Goal: Task Accomplishment & Management: Manage account settings

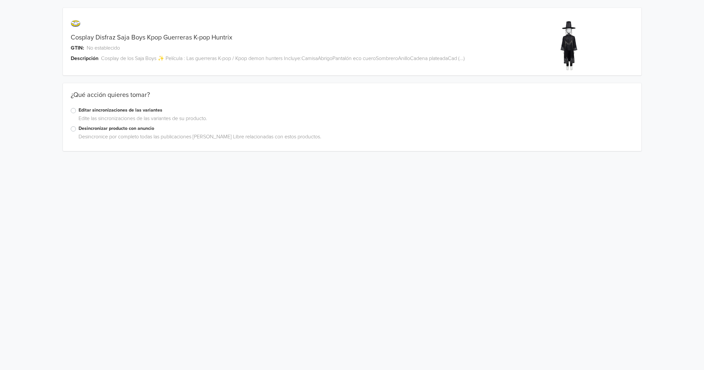
click at [76, 109] on div "Editar sincronizaciones de las variantes" at bounding box center [352, 111] width 563 height 8
click at [73, 113] on div "Editar sincronizaciones de las variantes" at bounding box center [352, 111] width 563 height 8
click at [79, 111] on label "Editar sincronizaciones de las variantes" at bounding box center [356, 110] width 555 height 7
click at [0, 0] on input "Editar sincronizaciones de las variantes" at bounding box center [0, 0] width 0 height 0
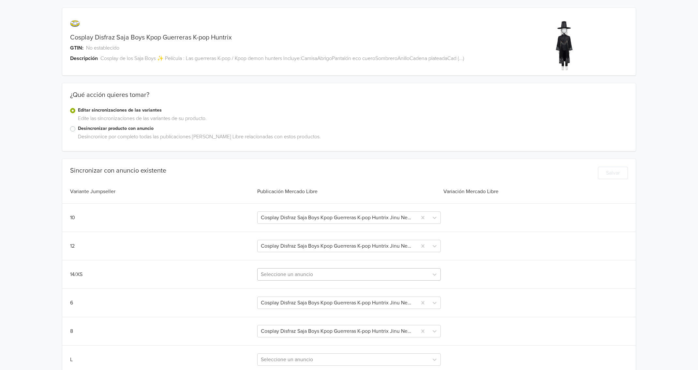
scroll to position [151, 0]
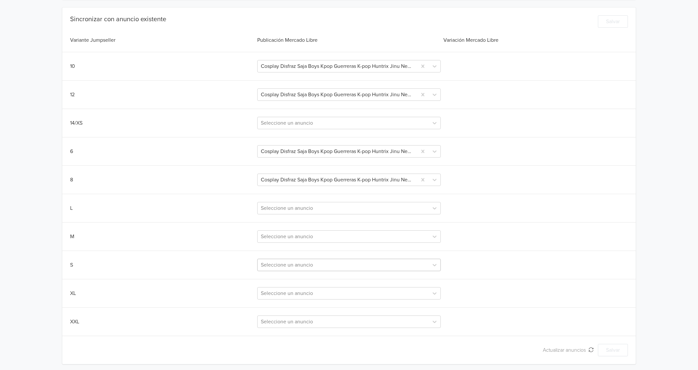
click at [278, 261] on div at bounding box center [343, 264] width 164 height 9
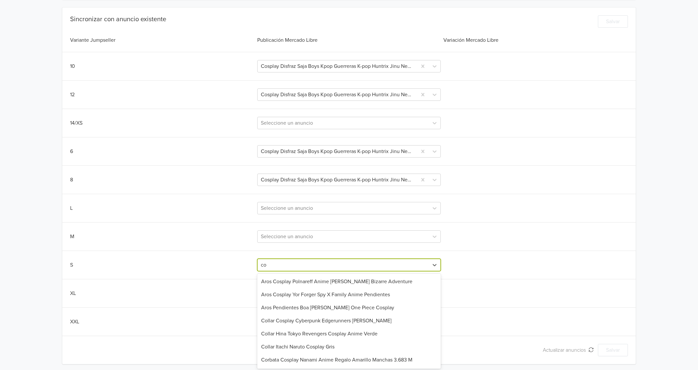
type input "c"
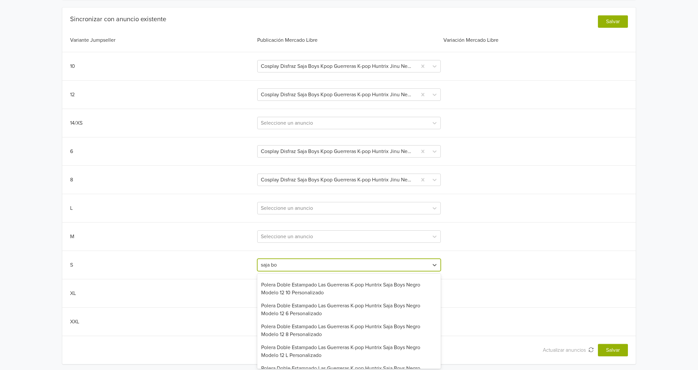
scroll to position [0, 0]
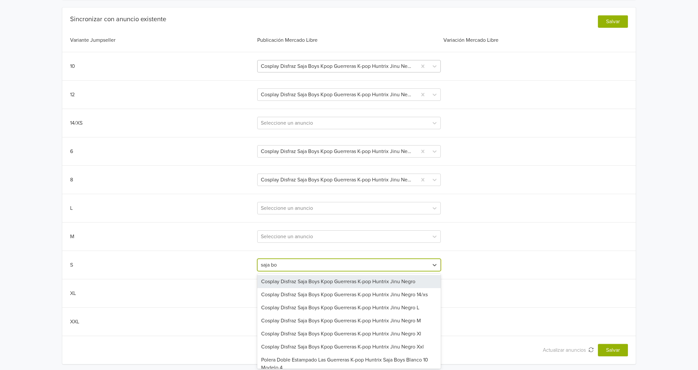
type input "saja bo"
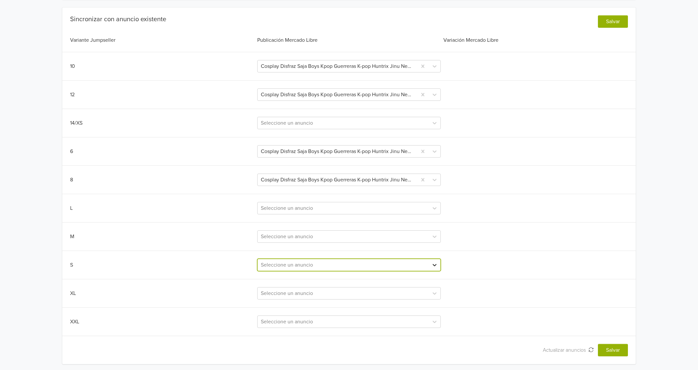
click at [429, 261] on div at bounding box center [435, 265] width 12 height 12
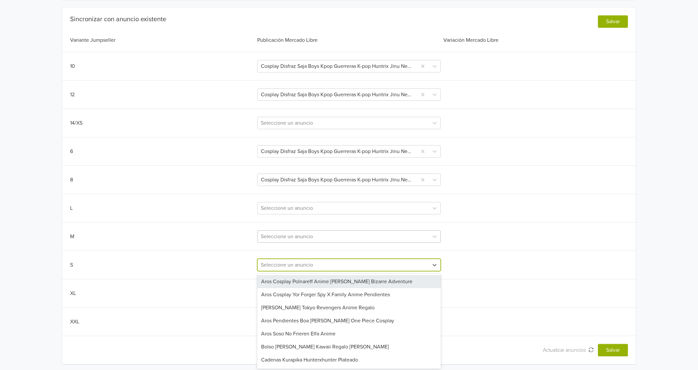
click at [337, 232] on div at bounding box center [343, 236] width 164 height 9
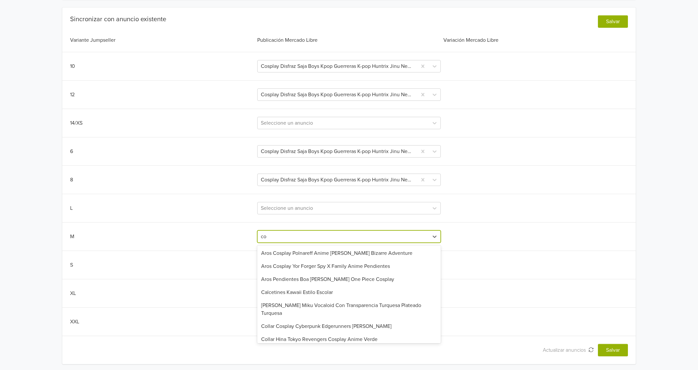
type input "c"
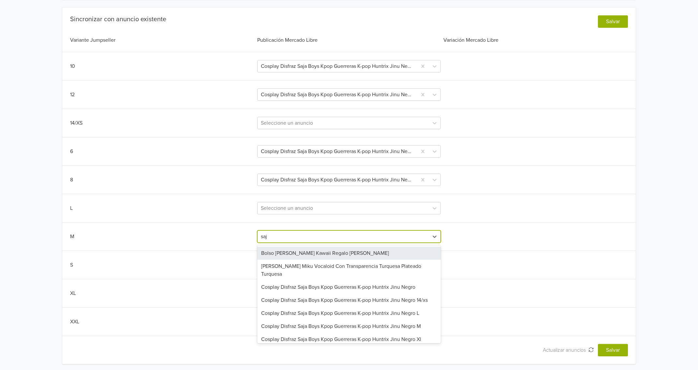
type input "saja"
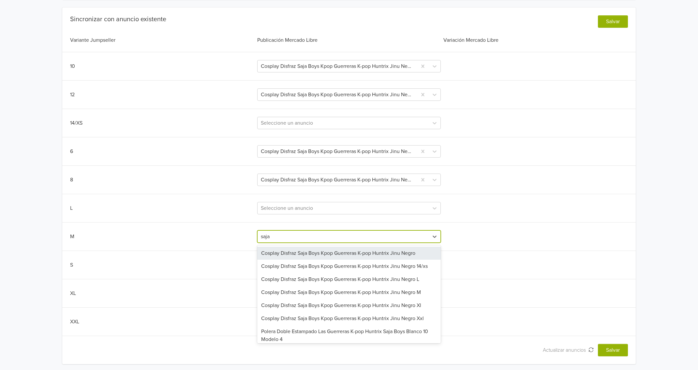
click at [362, 292] on div "Cosplay Disfraz Saja Boys Kpop Guerreras K-pop Huntrix Jinu Negro M" at bounding box center [348, 292] width 183 height 13
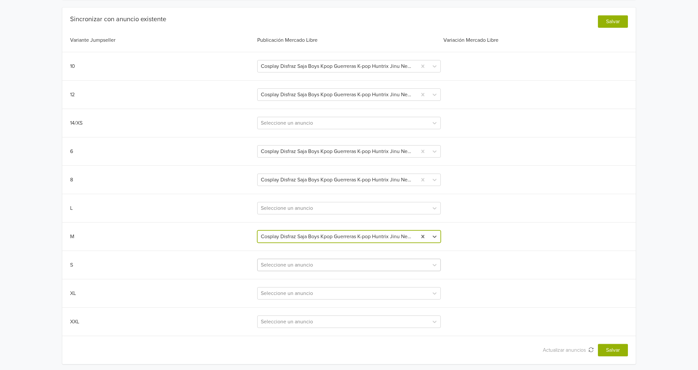
click at [301, 267] on div at bounding box center [343, 264] width 164 height 9
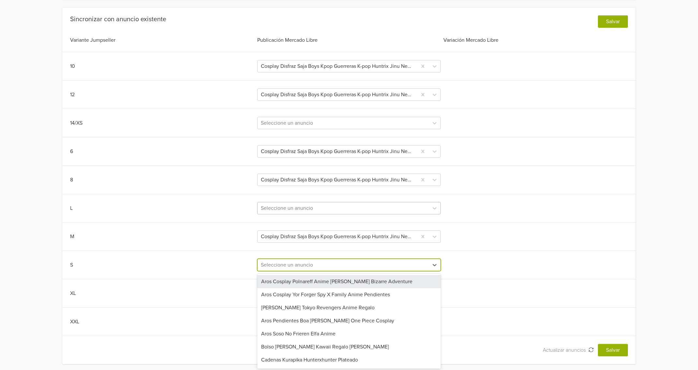
click at [331, 208] on div at bounding box center [343, 207] width 164 height 9
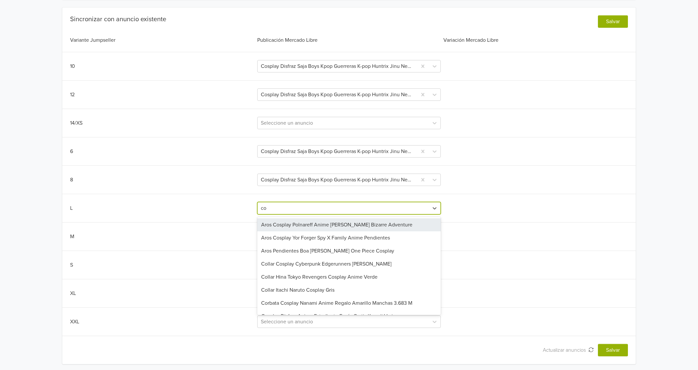
type input "c"
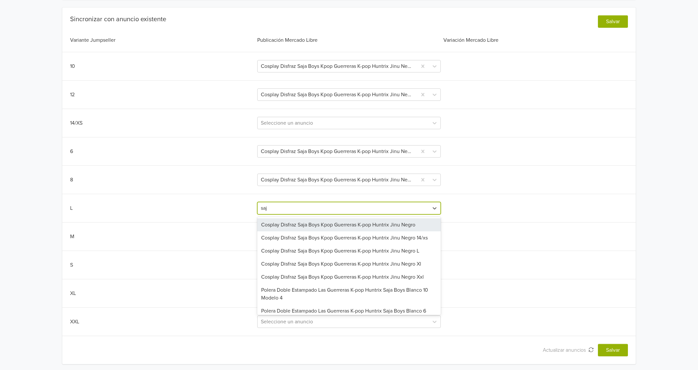
type input "saja"
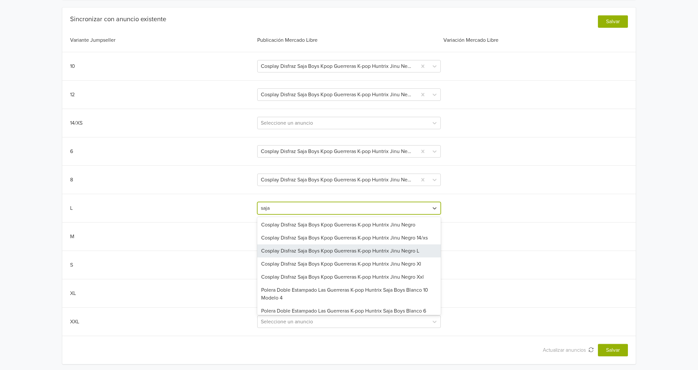
click at [344, 246] on div "Cosplay Disfraz Saja Boys Kpop Guerreras K-pop Huntrix Jinu Negro L" at bounding box center [348, 250] width 183 height 13
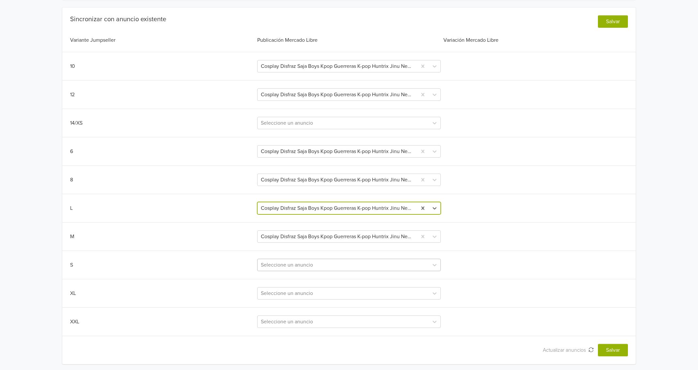
click at [316, 261] on div at bounding box center [343, 264] width 164 height 9
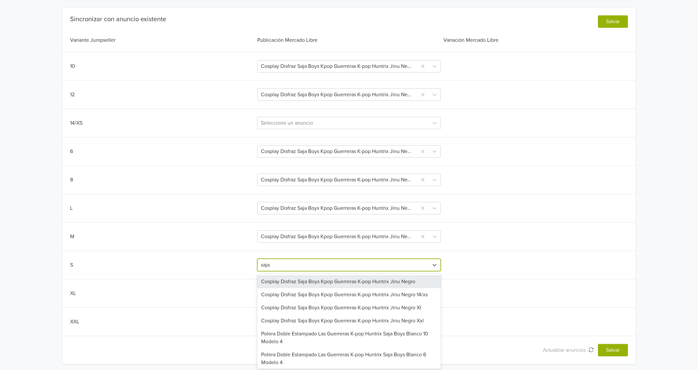
type input "saja"
click at [687, 167] on div "Cosplay Disfraz Saja Boys Kpop Guerreras K-pop Huntrix GTIN: No establecido Des…" at bounding box center [349, 110] width 688 height 523
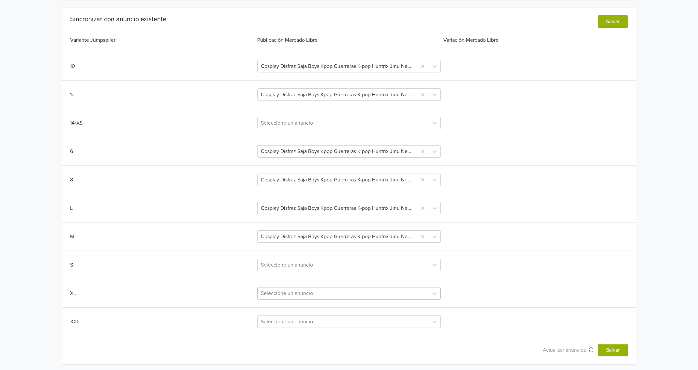
click at [283, 292] on div at bounding box center [343, 293] width 164 height 9
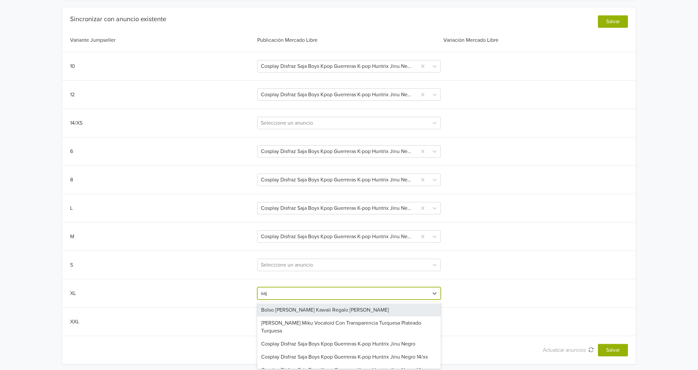
type input "saja"
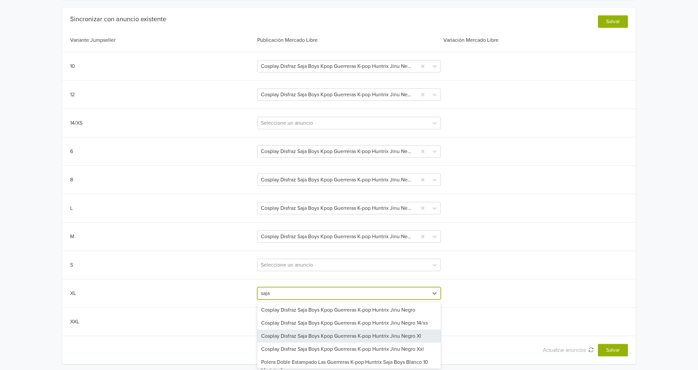
click at [347, 336] on div "Cosplay Disfraz Saja Boys Kpop Guerreras K-pop Huntrix Jinu Negro Xl" at bounding box center [348, 335] width 183 height 13
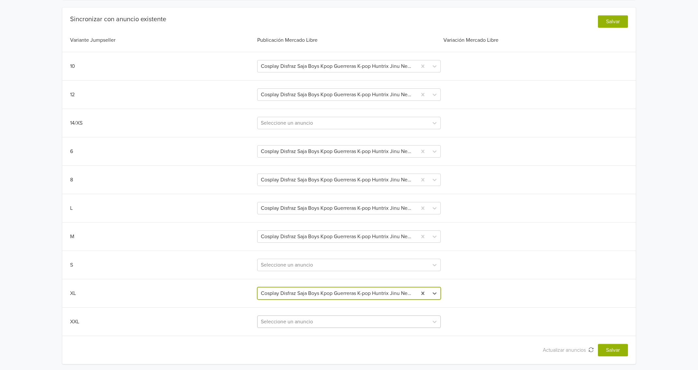
click at [322, 319] on div "Seleccione un anuncio" at bounding box center [348, 321] width 183 height 12
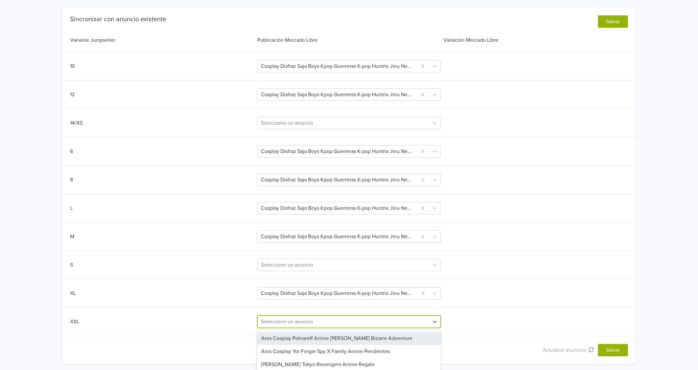
scroll to position [208, 0]
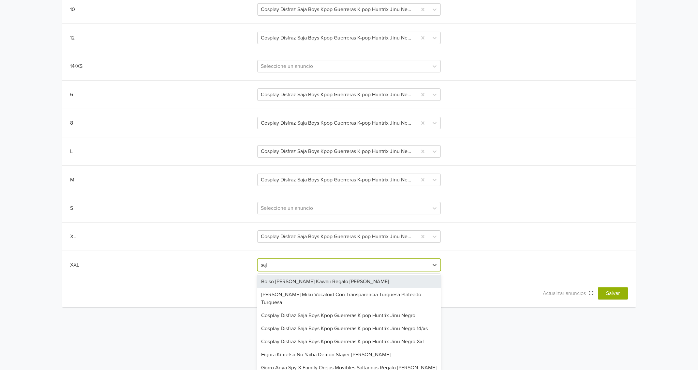
type input "saja"
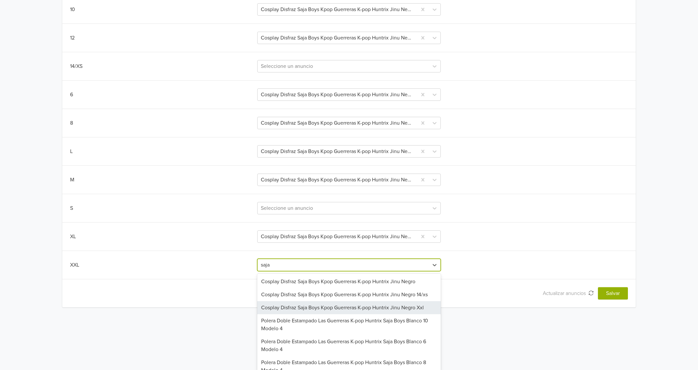
click at [330, 306] on div "Cosplay Disfraz Saja Boys Kpop Guerreras K-pop Huntrix Jinu Negro Xxl" at bounding box center [348, 307] width 183 height 13
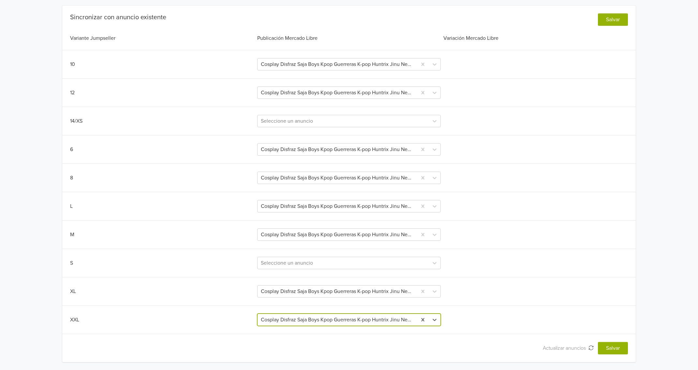
scroll to position [151, 0]
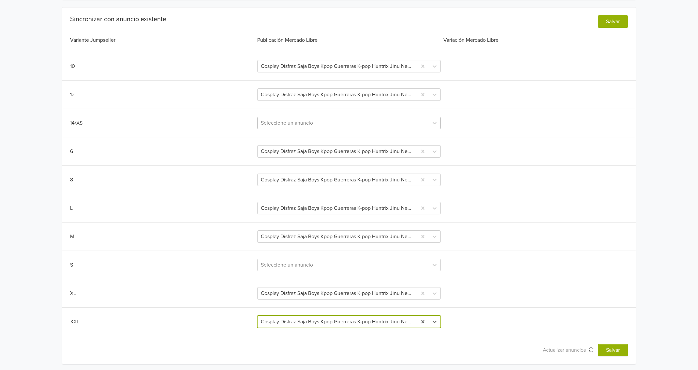
click at [324, 124] on div at bounding box center [343, 122] width 164 height 9
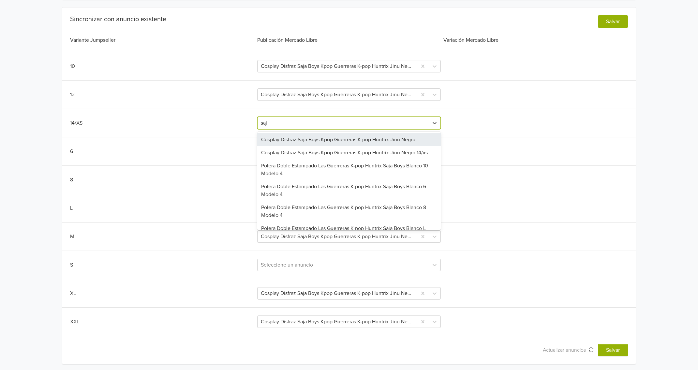
type input "saja"
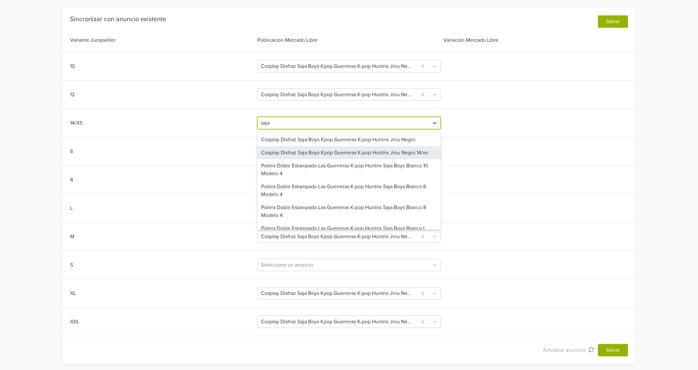
click at [322, 148] on div "Cosplay Disfraz Saja Boys Kpop Guerreras K-pop Huntrix Jinu Negro 14/xs" at bounding box center [348, 152] width 183 height 13
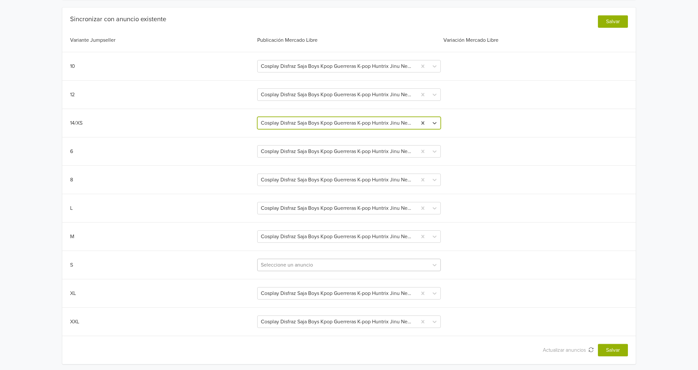
click at [311, 263] on div at bounding box center [343, 264] width 164 height 9
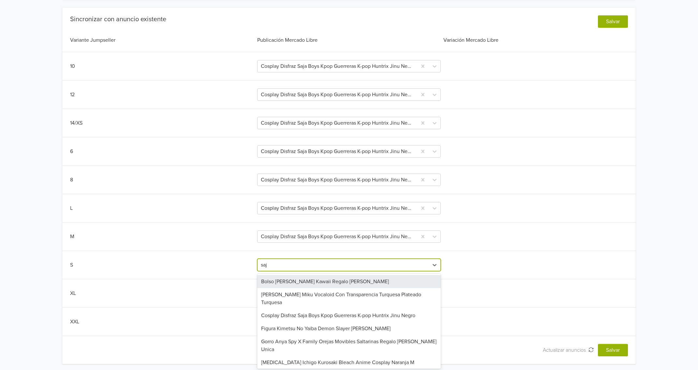
type input "saja"
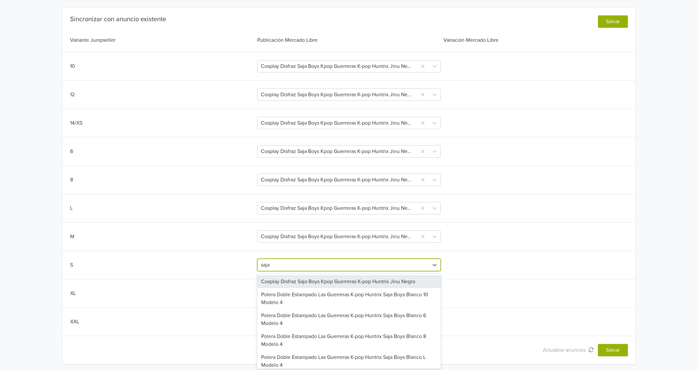
click at [320, 279] on div "Cosplay Disfraz Saja Boys Kpop Guerreras K-pop Huntrix Jinu Negro" at bounding box center [348, 281] width 183 height 13
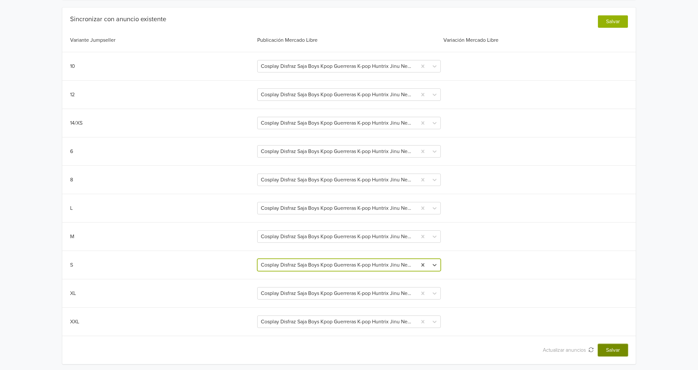
click at [609, 346] on button "Salvar" at bounding box center [613, 350] width 30 height 12
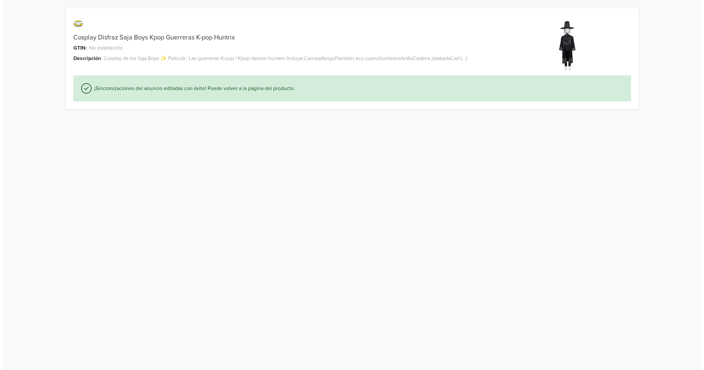
scroll to position [0, 0]
